Goal: Information Seeking & Learning: Learn about a topic

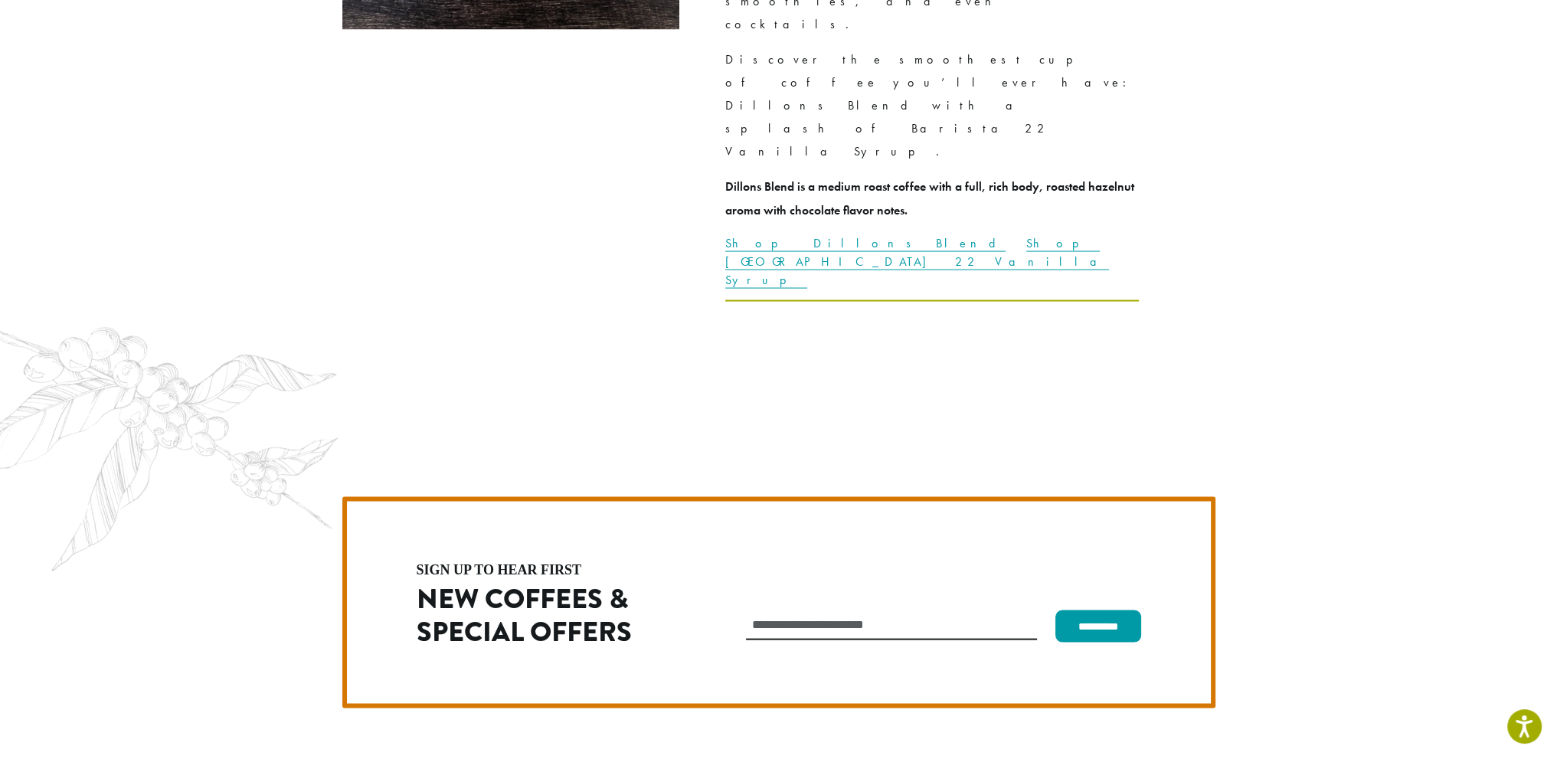
scroll to position [4324, 0]
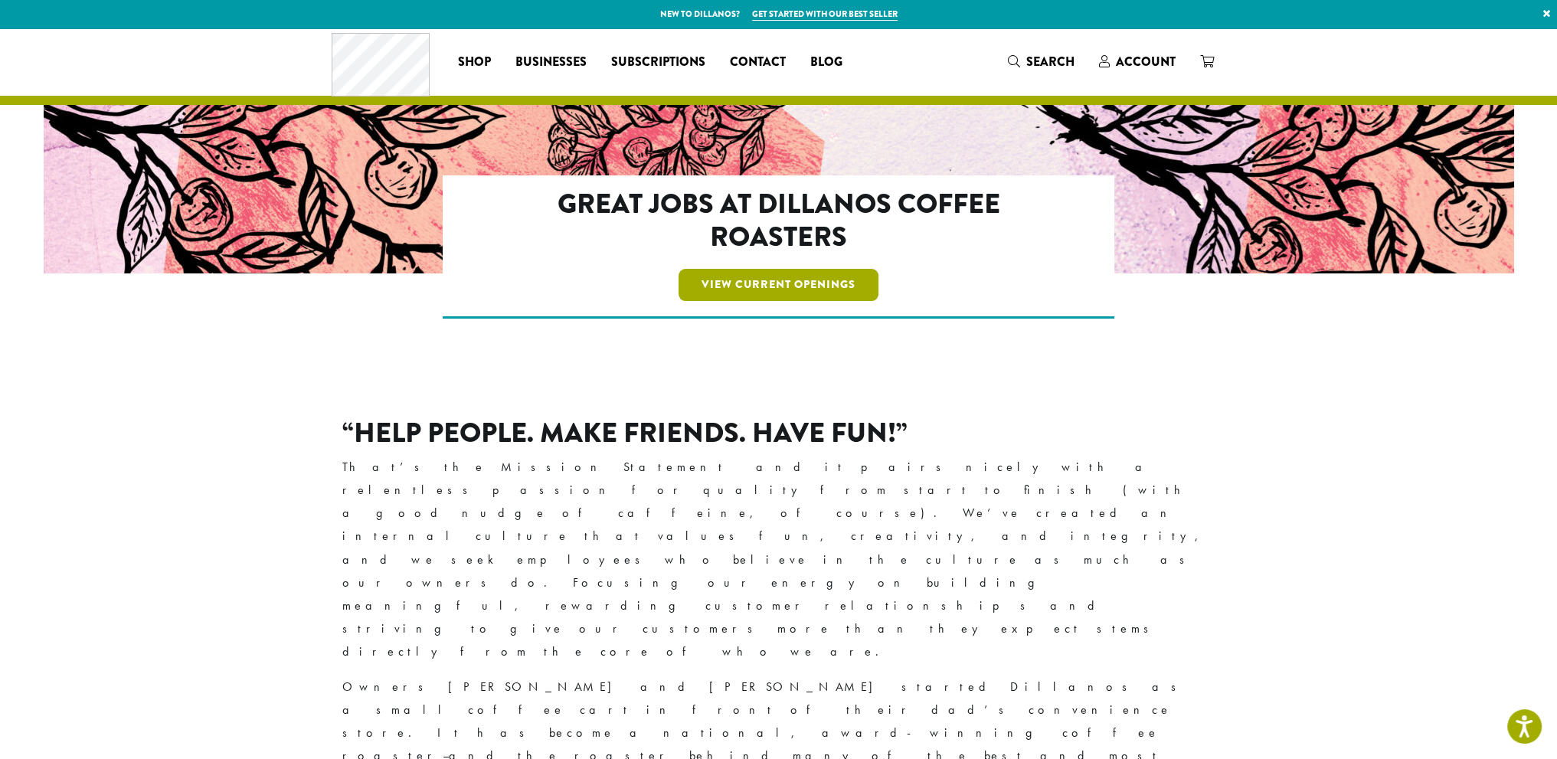
click at [788, 282] on link "View Current Openings" at bounding box center [778, 285] width 200 height 32
